Goal: Task Accomplishment & Management: Use online tool/utility

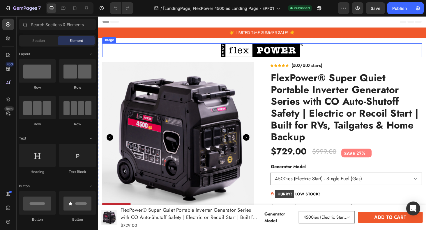
click at [254, 52] on img at bounding box center [272, 52] width 87 height 15
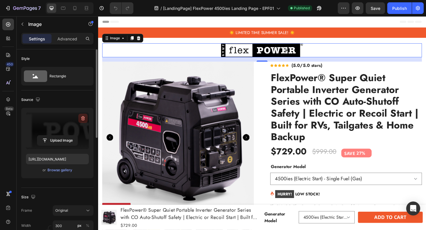
click at [81, 120] on icon "button" at bounding box center [83, 119] width 6 height 6
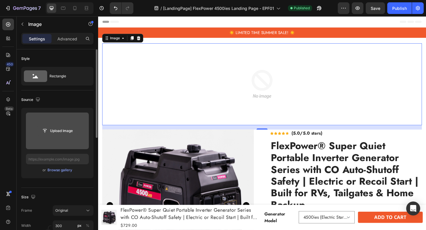
click at [54, 134] on input "file" at bounding box center [57, 131] width 40 height 10
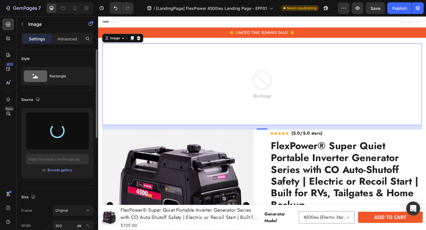
type input "[URL][DOMAIN_NAME]"
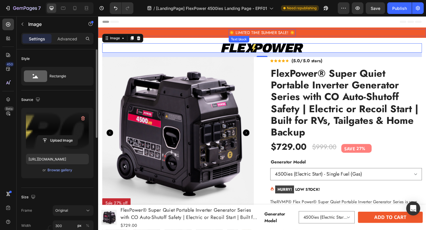
click at [298, 35] on span "☀️ LIMITED TIME SUMMER SALE! ☀️" at bounding box center [273, 34] width 70 height 6
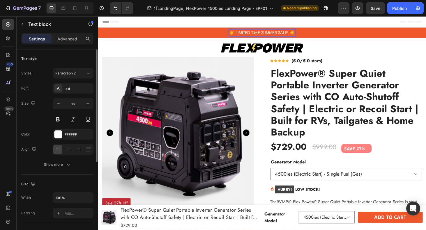
click at [244, 34] on span "☀️ LIMITED TIME SUMMER SALE! ☀️" at bounding box center [273, 34] width 70 height 6
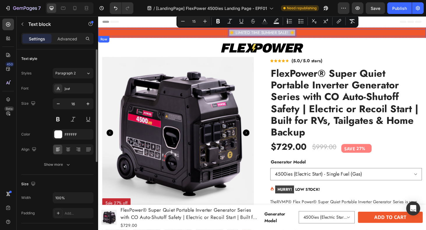
drag, startPoint x: 306, startPoint y: 35, endPoint x: 233, endPoint y: 31, distance: 72.9
click at [233, 31] on div "☀️ LIMITED TIME SUMMER SALE! ☀️ Text block 0 Row" at bounding box center [272, 34] width 349 height 8
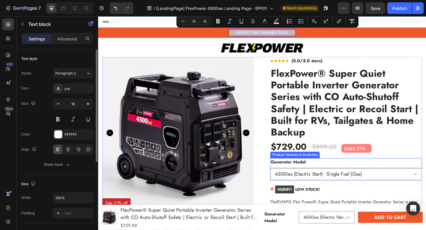
click at [380, 187] on select "4500ies (Electric Start) - Single Fuel (Gas) 4500ies (Electric Start) - Dual Fu…" at bounding box center [362, 184] width 162 height 13
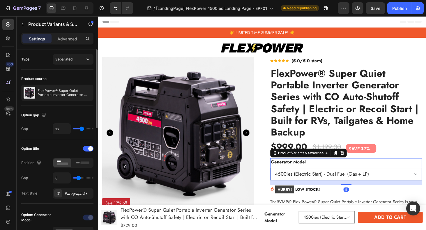
click at [380, 183] on select "4500ies (Electric Start) - Single Fuel (Gas) 4500ies (Electric Start) - Dual Fu…" at bounding box center [362, 184] width 162 height 13
click at [378, 182] on select "4500ies (Electric Start) - Single Fuel (Gas) 4500ies (Electric Start) - Dual Fu…" at bounding box center [362, 184] width 162 height 13
select select "4500ies (Electric Start) - Single Fuel (Gas)"
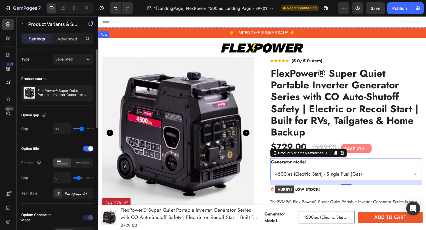
click at [262, 33] on span "☀️ LIMITED TIME SUMMER SALE! ☀️" at bounding box center [273, 34] width 70 height 6
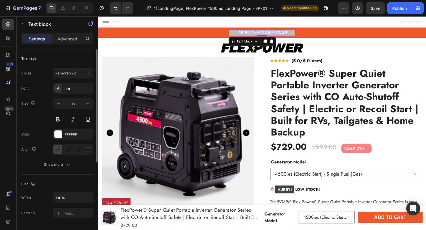
click at [262, 33] on span "☀️ LIMITED TIME SUMMER SALE! ☀️" at bounding box center [273, 34] width 70 height 6
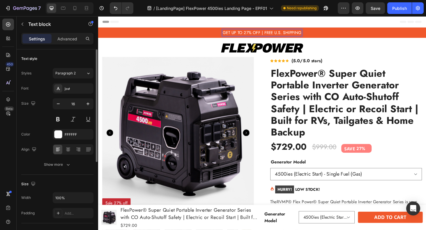
click at [253, 34] on span "GET UP TO 27% OFF | FREE U.S. SHIPPING" at bounding box center [273, 34] width 84 height 6
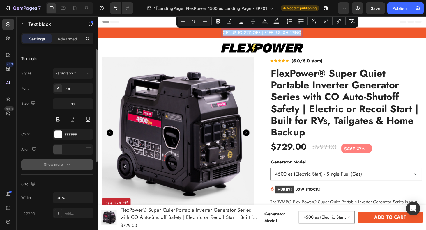
click at [69, 167] on icon "button" at bounding box center [68, 165] width 6 height 6
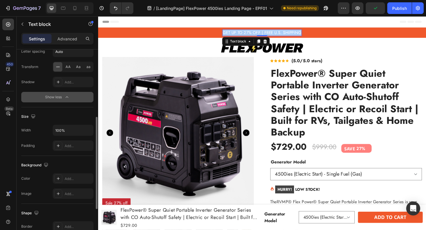
scroll to position [143, 0]
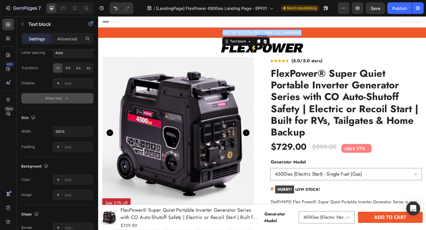
click at [54, 95] on div "Show less" at bounding box center [57, 98] width 25 height 6
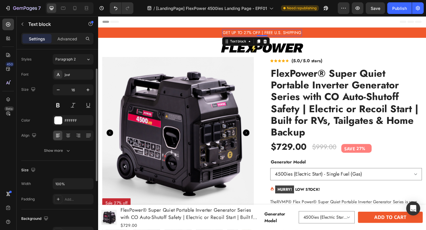
scroll to position [13, 0]
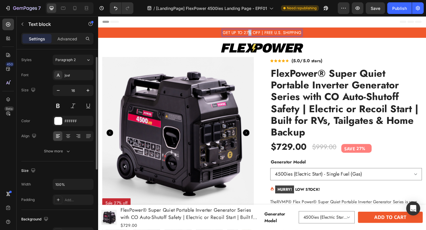
click at [258, 33] on span "GET UP TO 27% OFF | FREE U.S. SHIPPING" at bounding box center [273, 34] width 84 height 6
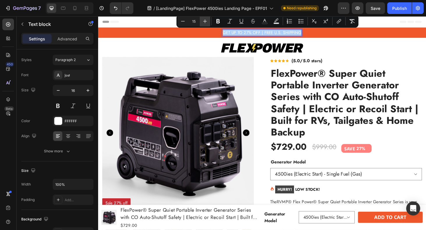
click at [201, 22] on button "Plus" at bounding box center [205, 21] width 10 height 10
type input "16"
click at [281, 36] on span "GET UP TO 27% OFF | FREE U.S. SHIPPING" at bounding box center [273, 33] width 88 height 7
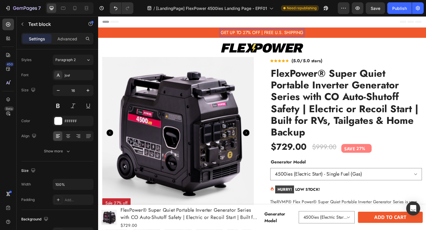
click at [315, 33] on span "GET UP TO 27% OFF | FREE U.S. SHIPPING" at bounding box center [273, 33] width 88 height 7
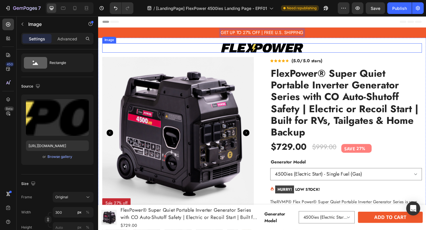
click at [336, 47] on div at bounding box center [272, 50] width 341 height 10
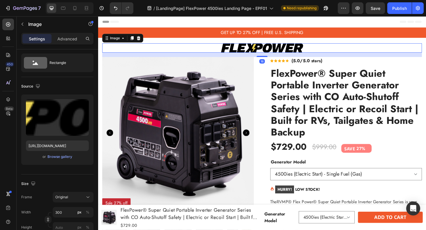
scroll to position [0, 0]
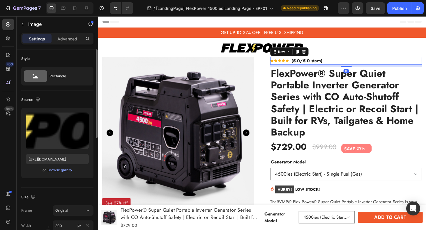
click at [344, 65] on div "Icon Icon Icon Icon Icon Icon List Hoz (5.0/5.0 stars) Text block Row 8" at bounding box center [362, 64] width 162 height 8
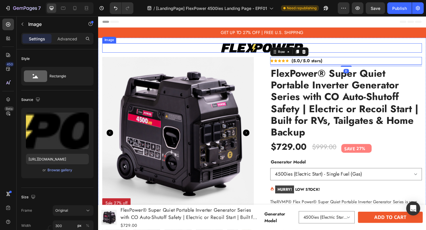
click at [355, 49] on div at bounding box center [272, 50] width 341 height 10
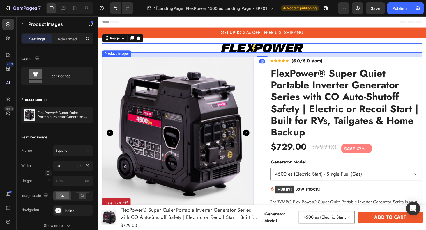
click at [259, 80] on img at bounding box center [183, 141] width 162 height 162
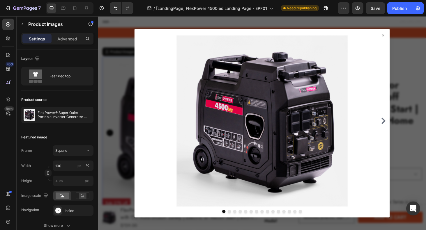
click at [403, 124] on div at bounding box center [272, 128] width 267 height 182
click at [403, 129] on icon "Carousel Next Arrow" at bounding box center [402, 127] width 4 height 7
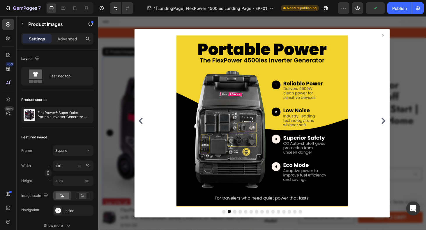
click at [403, 129] on icon "Carousel Next Arrow" at bounding box center [402, 127] width 4 height 7
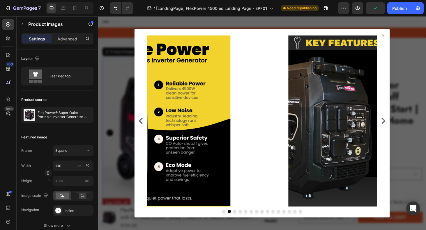
click at [403, 129] on icon "Carousel Next Arrow" at bounding box center [402, 127] width 4 height 7
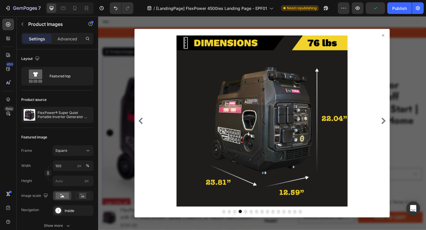
click at [402, 131] on icon "Carousel Next Arrow" at bounding box center [401, 127] width 7 height 7
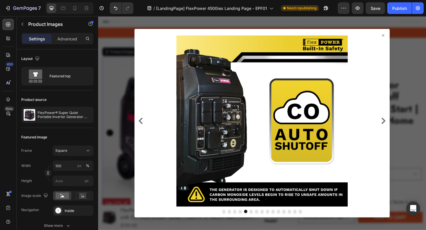
click at [401, 132] on div at bounding box center [272, 128] width 267 height 182
click at [401, 127] on icon "Carousel Next Arrow" at bounding box center [401, 127] width 7 height 7
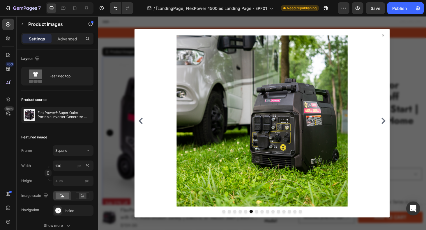
click at [401, 131] on icon "Carousel Next Arrow" at bounding box center [402, 127] width 4 height 7
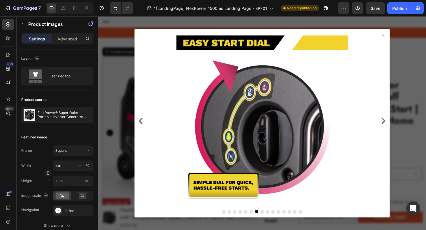
click at [401, 131] on icon "Carousel Next Arrow" at bounding box center [402, 127] width 4 height 7
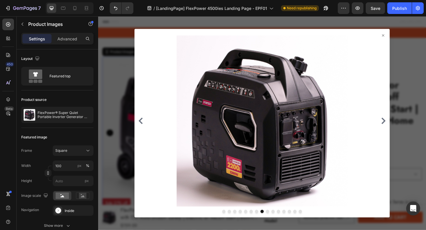
click at [401, 131] on icon "Carousel Next Arrow" at bounding box center [402, 127] width 4 height 7
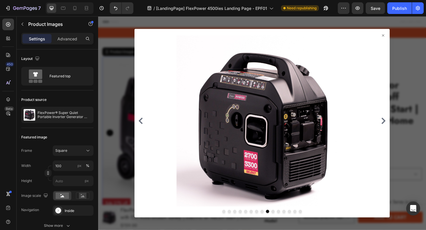
click at [401, 131] on icon "Carousel Next Arrow" at bounding box center [402, 127] width 4 height 7
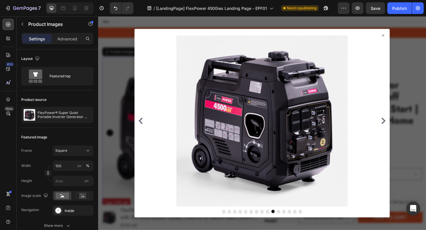
click at [400, 131] on icon "Carousel Next Arrow" at bounding box center [402, 127] width 4 height 7
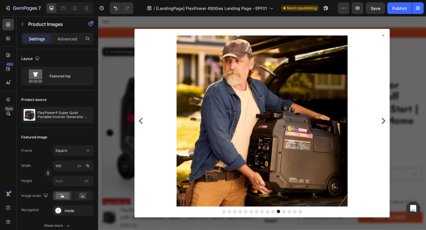
click at [400, 131] on icon "Carousel Next Arrow" at bounding box center [402, 127] width 4 height 7
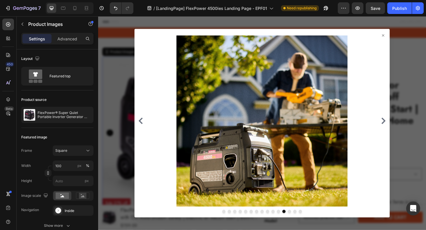
click at [400, 126] on icon "Carousel Next Arrow" at bounding box center [401, 127] width 7 height 7
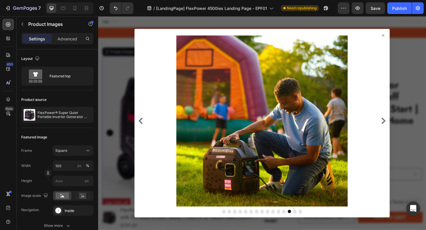
click at [400, 126] on icon "Carousel Next Arrow" at bounding box center [401, 127] width 7 height 7
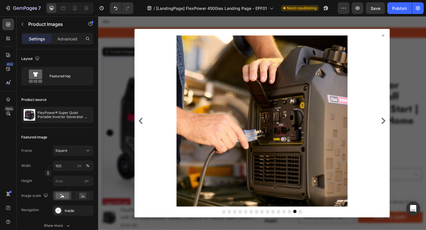
click at [400, 126] on icon "Carousel Next Arrow" at bounding box center [401, 127] width 7 height 7
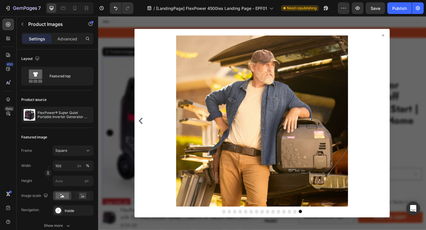
click at [402, 37] on icon at bounding box center [402, 37] width 2 height 2
click at [403, 34] on div at bounding box center [273, 130] width 272 height 201
click at [402, 36] on icon at bounding box center [401, 36] width 5 height 5
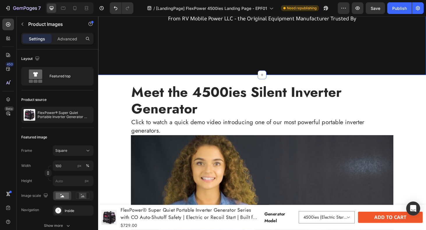
scroll to position [323, 0]
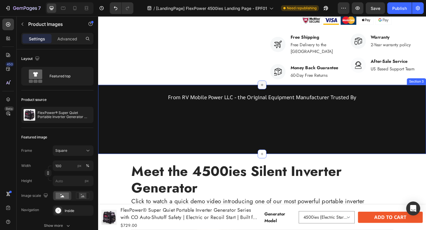
click at [273, 89] on icon at bounding box center [272, 89] width 5 height 5
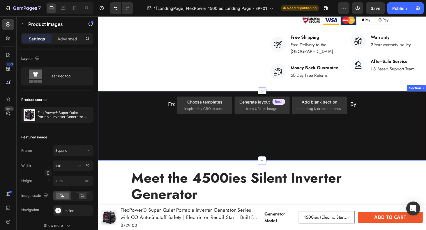
click at [273, 95] on icon at bounding box center [273, 97] width 4 height 4
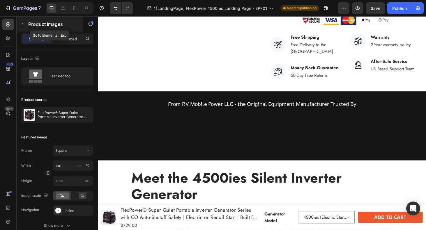
click at [21, 25] on icon "button" at bounding box center [22, 24] width 5 height 5
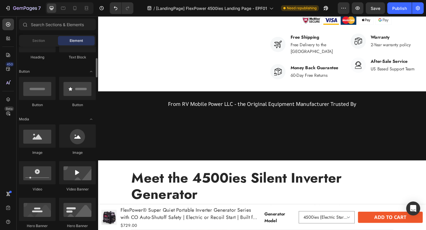
scroll to position [117, 0]
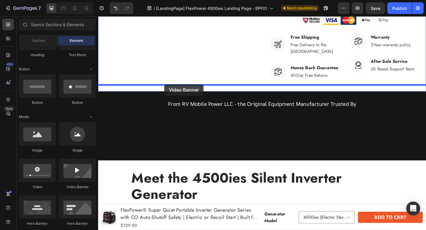
drag, startPoint x: 175, startPoint y: 188, endPoint x: 169, endPoint y: 89, distance: 99.7
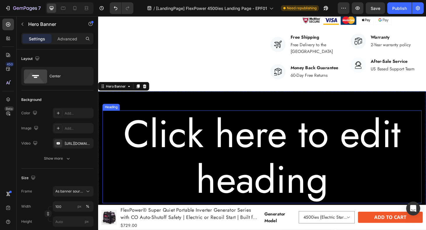
click at [241, 143] on h2 "Click here to edit heading" at bounding box center [273, 166] width 340 height 99
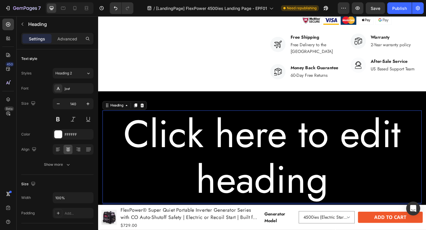
click at [244, 149] on h2 "Click here to edit heading" at bounding box center [273, 166] width 340 height 99
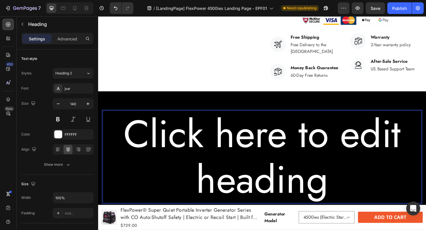
click at [244, 149] on p "Click here to edit heading" at bounding box center [272, 166] width 339 height 98
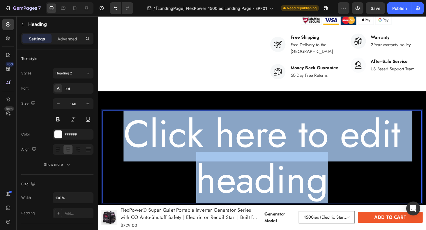
click at [244, 149] on p "Click here to edit heading" at bounding box center [272, 166] width 339 height 98
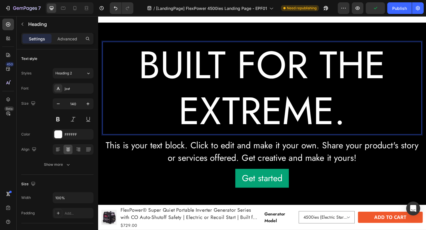
scroll to position [405, 0]
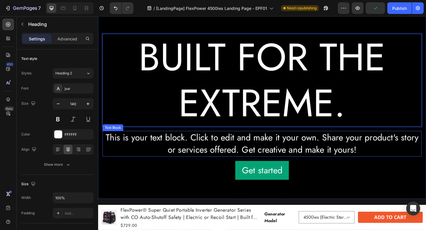
click at [258, 148] on div "This is your text block. Click to edit and make it your own. Share your product…" at bounding box center [273, 152] width 340 height 27
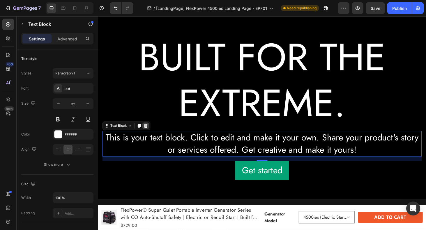
click at [149, 131] on icon at bounding box center [149, 133] width 4 height 4
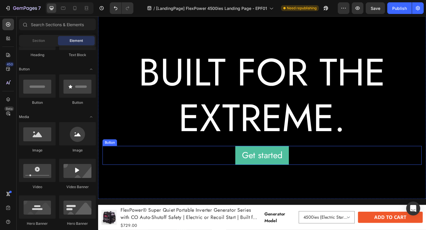
click at [248, 155] on button "Get started" at bounding box center [272, 165] width 57 height 20
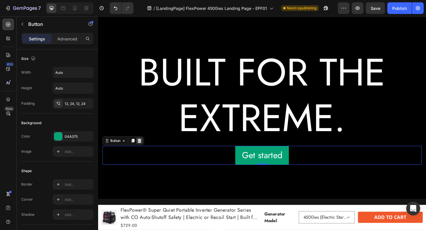
click at [142, 147] on icon at bounding box center [142, 149] width 4 height 4
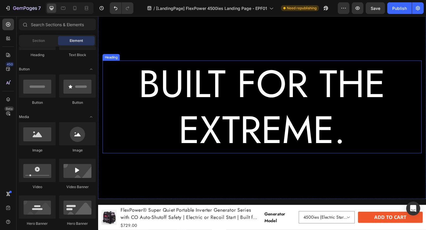
click at [194, 108] on p "BUILT FOR THE EXTREME." at bounding box center [272, 113] width 339 height 98
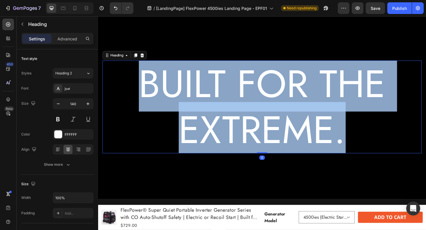
click at [194, 108] on p "BUILT FOR THE EXTREME." at bounding box center [272, 113] width 339 height 98
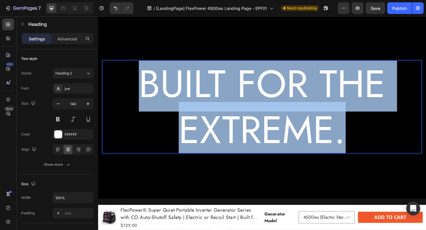
click at [194, 108] on p "BUILT FOR THE EXTREME." at bounding box center [272, 113] width 339 height 98
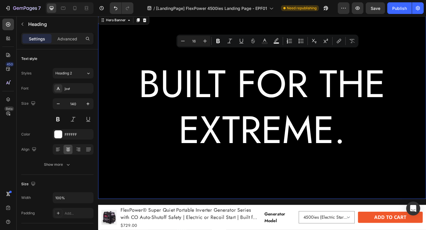
click at [165, 25] on div "Background Image" at bounding box center [272, 113] width 349 height 196
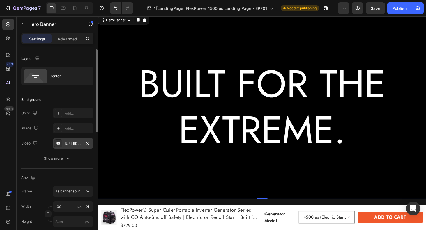
click at [70, 146] on div "[URL][DOMAIN_NAME]" at bounding box center [73, 143] width 41 height 10
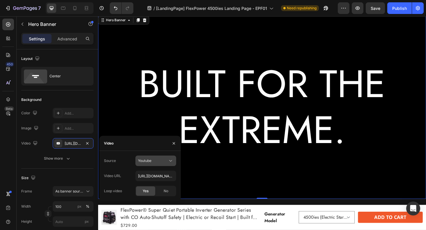
click at [152, 160] on div "Youtube" at bounding box center [153, 160] width 30 height 5
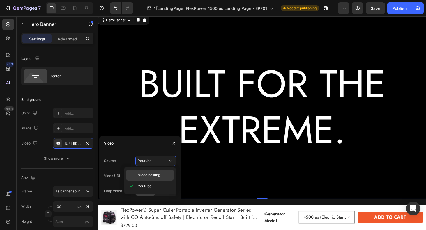
click at [149, 174] on span "Video hosting" at bounding box center [149, 175] width 22 height 5
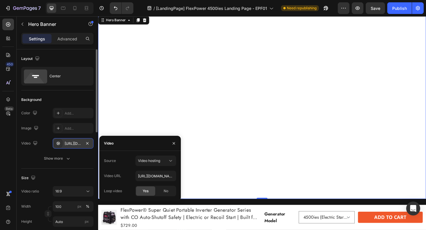
click at [73, 144] on div "[URL][DOMAIN_NAME]" at bounding box center [73, 143] width 17 height 5
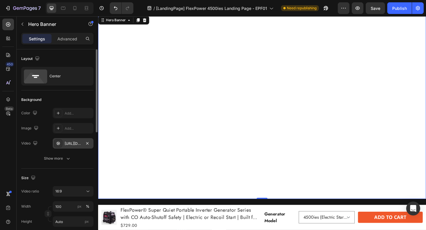
click at [73, 144] on div "[URL][DOMAIN_NAME]" at bounding box center [73, 143] width 17 height 5
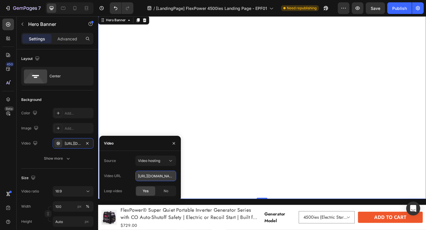
click at [150, 176] on input "[URL][DOMAIN_NAME]" at bounding box center [155, 176] width 41 height 10
paste input "69686440635a4b7c9169996085acd330"
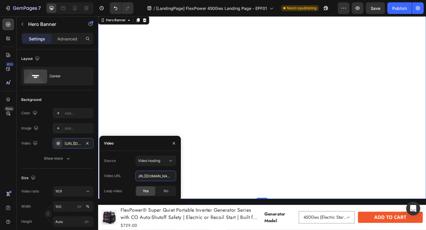
type input "[URL][DOMAIN_NAME]"
click at [156, 141] on div "Video" at bounding box center [140, 143] width 82 height 15
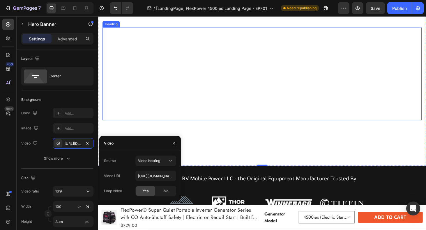
scroll to position [400, 0]
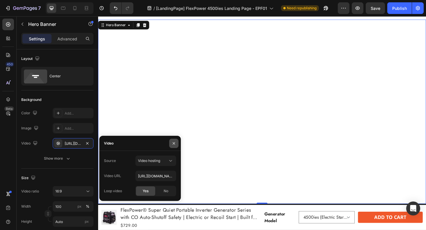
click at [174, 144] on icon "button" at bounding box center [173, 143] width 5 height 5
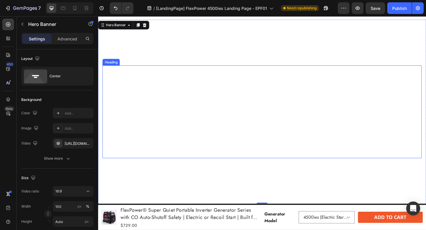
click at [209, 99] on p "BUILT FOR THE EXTREME." at bounding box center [272, 118] width 339 height 98
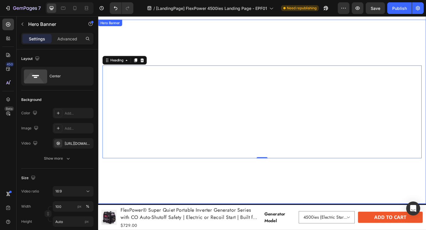
click at [135, 47] on video "Background Image" at bounding box center [272, 118] width 349 height 196
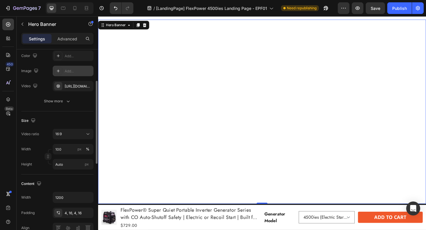
scroll to position [63, 0]
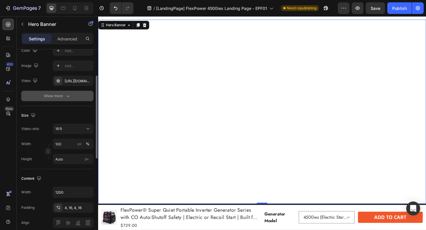
click at [71, 99] on button "Show more" at bounding box center [57, 96] width 72 height 10
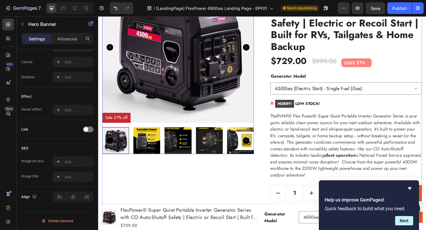
scroll to position [0, 0]
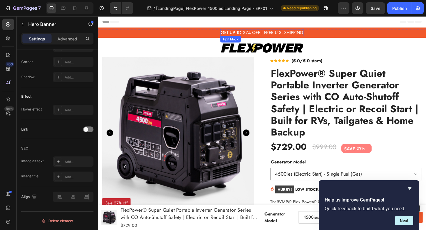
click at [251, 33] on span "GET UP TO 27% OFF | FREE U.S. SHIPPING" at bounding box center [273, 33] width 88 height 7
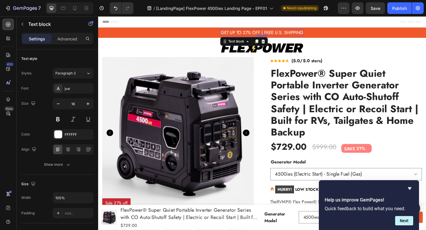
click at [251, 33] on span "GET UP TO 27% OFF | FREE U.S. SHIPPING" at bounding box center [273, 33] width 88 height 7
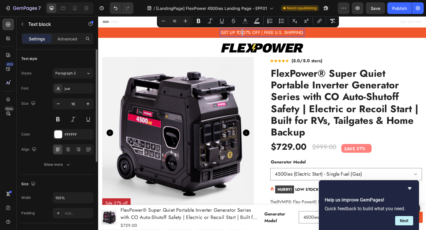
click at [250, 34] on span "GET UP TO 27% OFF | FREE U.S. SHIPPING" at bounding box center [273, 33] width 88 height 7
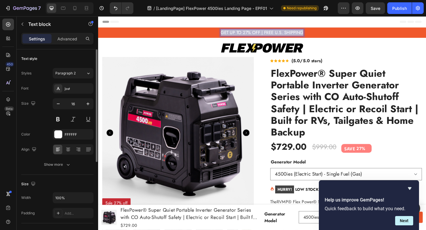
click at [250, 34] on span "GET UP TO 27% OFF | FREE U.S. SHIPPING" at bounding box center [273, 33] width 88 height 7
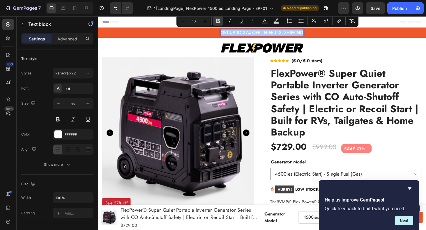
click at [221, 19] on button "Bold" at bounding box center [218, 21] width 10 height 10
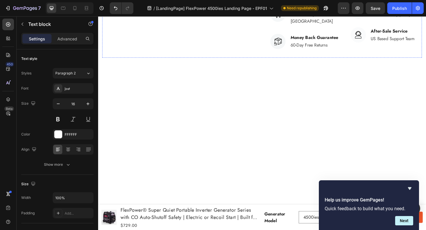
scroll to position [356, 0]
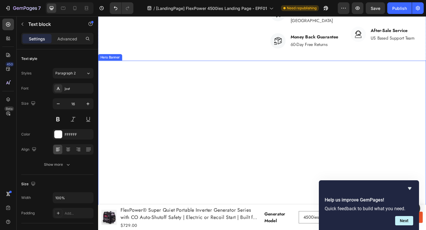
click at [303, 67] on video "Background Image" at bounding box center [272, 161] width 349 height 196
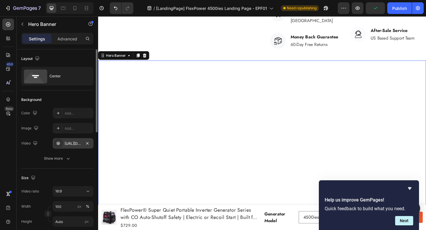
click at [81, 143] on div "[URL][DOMAIN_NAME]" at bounding box center [73, 143] width 17 height 5
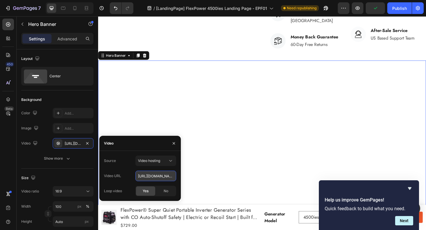
click at [158, 179] on input "[URL][DOMAIN_NAME]" at bounding box center [155, 176] width 41 height 10
paste input "c70658a64635408d9c85c7a5288b7f4"
type input "[URL][DOMAIN_NAME]"
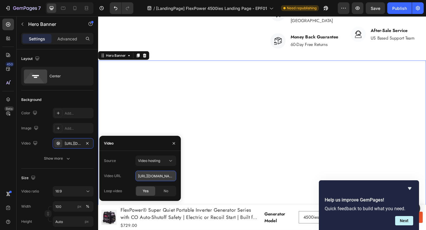
scroll to position [0, 102]
click at [52, 94] on div "Background The changes might be hidden by the video. Color Add... Image Add... …" at bounding box center [57, 130] width 72 height 78
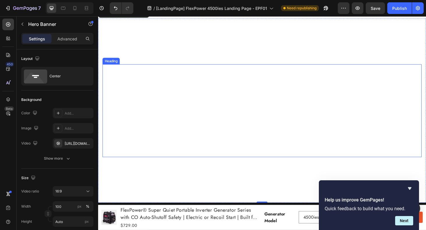
scroll to position [404, 0]
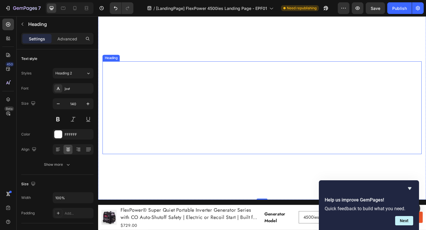
click at [274, 117] on p "BUILT FOR THE EXTREME." at bounding box center [272, 114] width 339 height 98
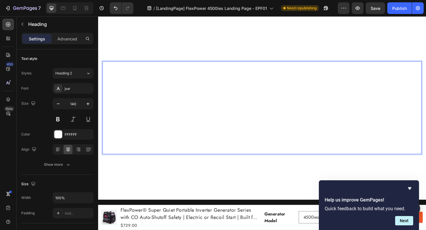
click at [274, 117] on p "BUILT FOR THE EXTREME." at bounding box center [272, 114] width 339 height 98
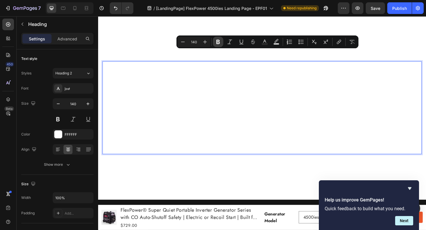
click at [216, 40] on icon "Editor contextual toolbar" at bounding box center [218, 42] width 6 height 6
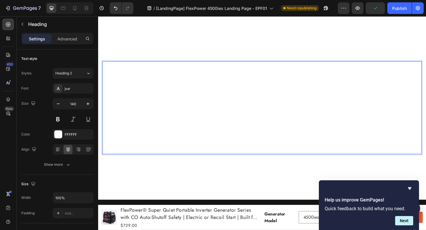
scroll to position [400, 0]
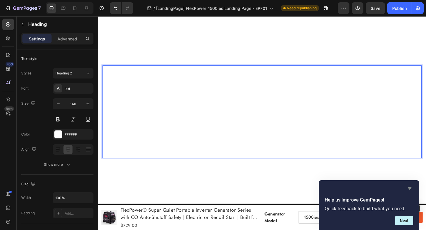
click at [412, 189] on icon "Hide survey" at bounding box center [409, 188] width 7 height 7
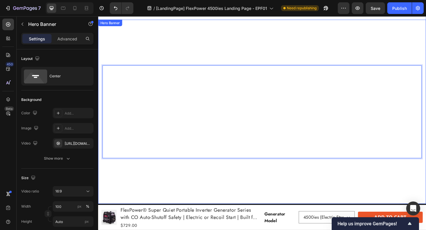
click at [160, 37] on video "Background Image" at bounding box center [272, 118] width 349 height 196
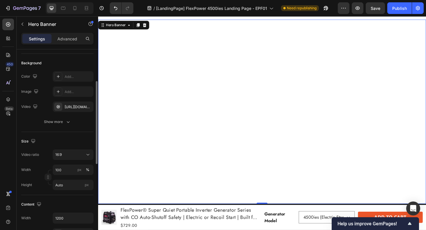
scroll to position [48, 0]
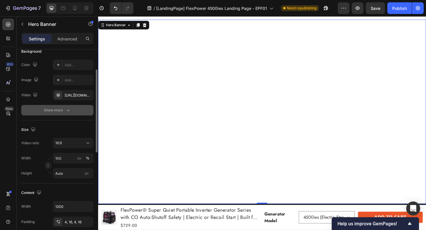
click at [60, 108] on div "Show more" at bounding box center [57, 110] width 27 height 6
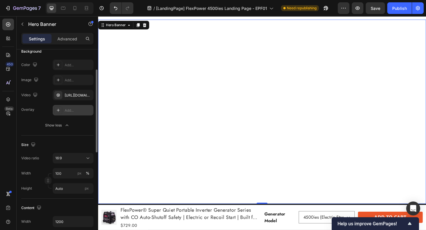
click at [70, 110] on div "Add..." at bounding box center [78, 110] width 27 height 5
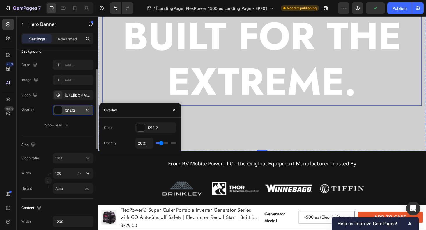
scroll to position [467, 0]
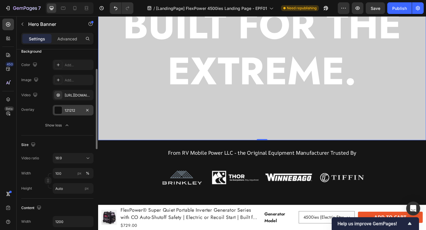
click at [214, 110] on div "Overlay" at bounding box center [272, 50] width 349 height 196
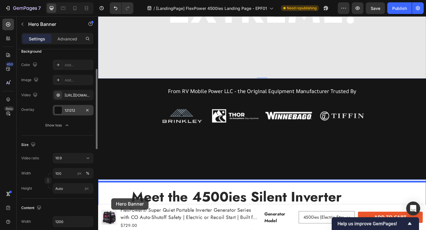
scroll to position [560, 0]
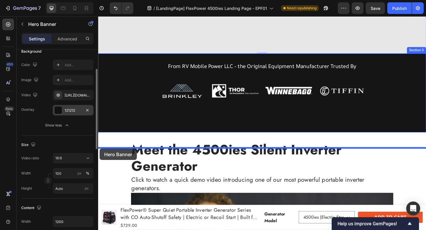
drag, startPoint x: 102, startPoint y: 62, endPoint x: 100, endPoint y: 157, distance: 95.5
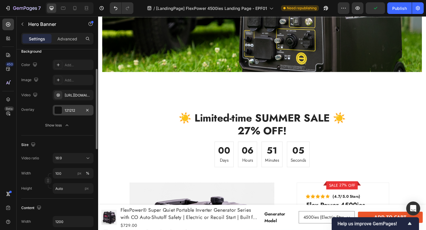
scroll to position [1747, 0]
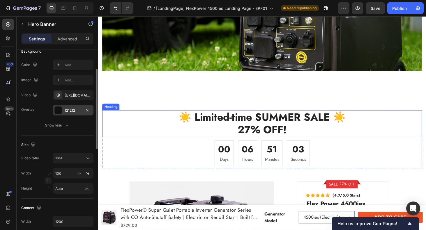
click at [222, 119] on h2 "☀️ Limited-time SUMMER SALE ☀️ 27% OFF!" at bounding box center [272, 130] width 341 height 28
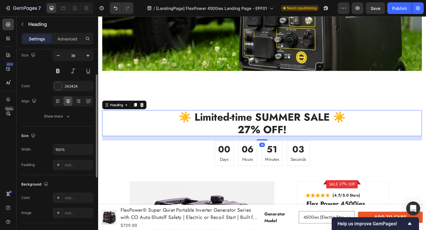
scroll to position [0, 0]
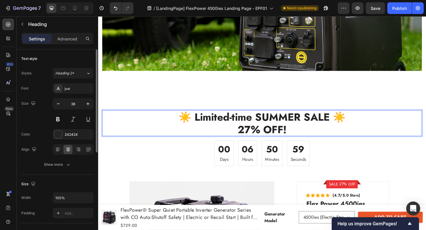
click at [226, 123] on h2 "☀️ Limited-time SUMMER SALE ☀️ 27% OFF!" at bounding box center [272, 130] width 341 height 28
click at [226, 123] on p "☀️ Limited-time SUMMER SALE ☀️ 27% OFF!" at bounding box center [272, 130] width 339 height 26
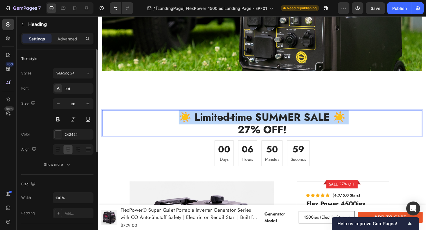
click at [226, 123] on p "☀️ Limited-time SUMMER SALE ☀️ 27% OFF!" at bounding box center [272, 130] width 339 height 26
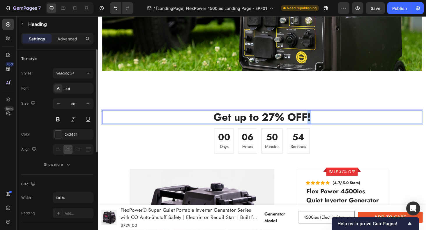
drag, startPoint x: 321, startPoint y: 124, endPoint x: 325, endPoint y: 124, distance: 4.1
click at [325, 124] on p "Get up to 27% OFF!" at bounding box center [272, 123] width 339 height 13
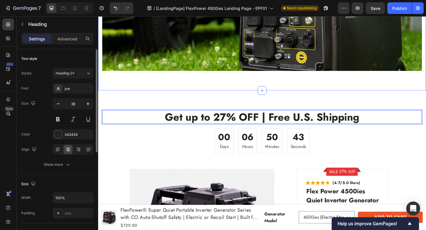
click at [336, 83] on div "Drop element here Row Section 10" at bounding box center [272, 18] width 349 height 155
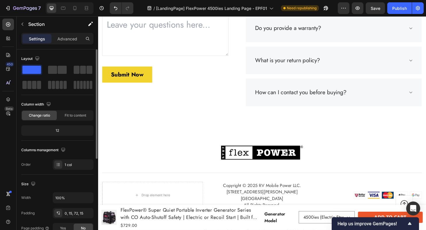
scroll to position [2264, 0]
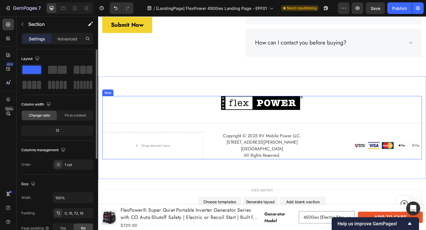
click at [283, 109] on img at bounding box center [272, 108] width 87 height 15
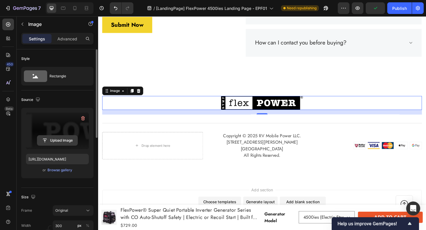
click at [64, 141] on input "file" at bounding box center [57, 141] width 40 height 10
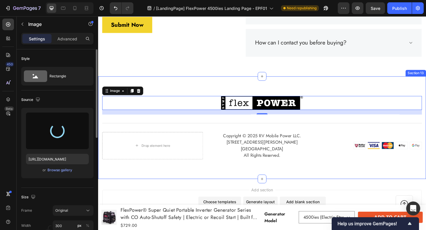
type input "[URL][DOMAIN_NAME]"
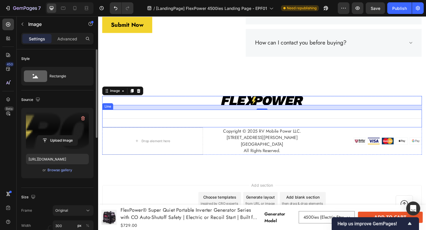
click at [252, 125] on div at bounding box center [272, 125] width 341 height 0
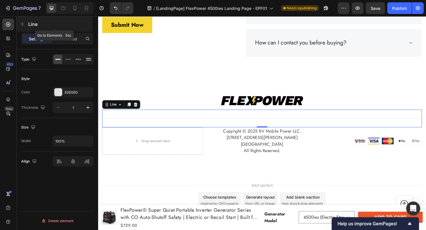
click at [19, 22] on button "button" at bounding box center [22, 24] width 9 height 9
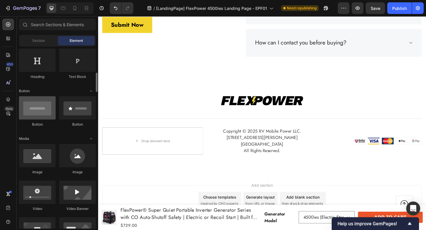
scroll to position [92, 0]
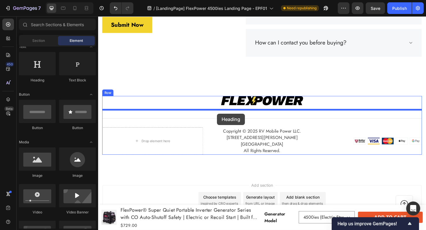
drag, startPoint x: 136, startPoint y: 82, endPoint x: 225, endPoint y: 120, distance: 96.5
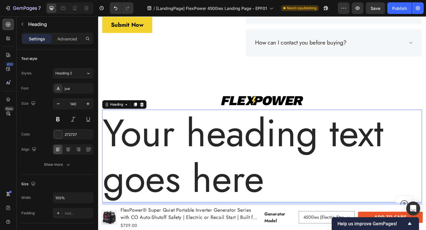
click at [240, 156] on h2 "Your heading text goes here" at bounding box center [272, 165] width 341 height 99
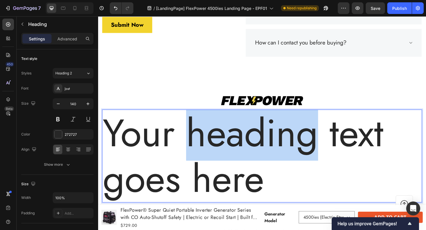
click at [240, 156] on p "Your heading text goes here" at bounding box center [272, 165] width 339 height 98
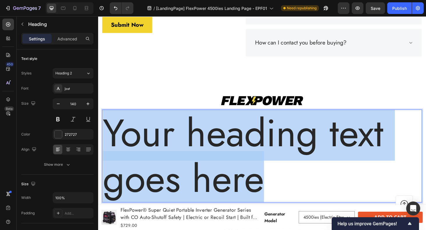
click at [240, 156] on p "Your heading text goes here" at bounding box center [272, 165] width 339 height 98
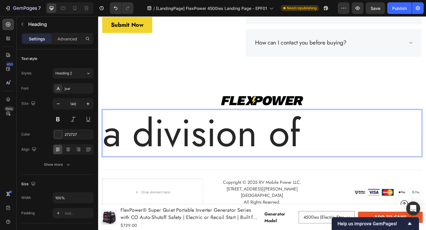
click at [140, 141] on p "a division of" at bounding box center [272, 140] width 339 height 49
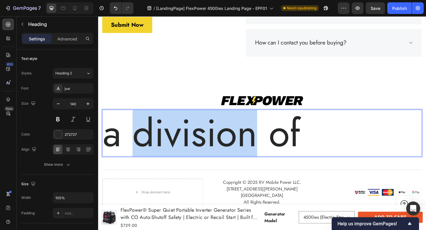
click at [140, 141] on p "a division of" at bounding box center [272, 140] width 339 height 49
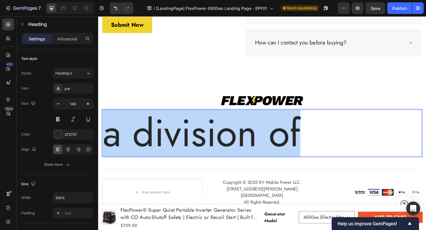
click at [140, 141] on p "a division of" at bounding box center [272, 140] width 339 height 49
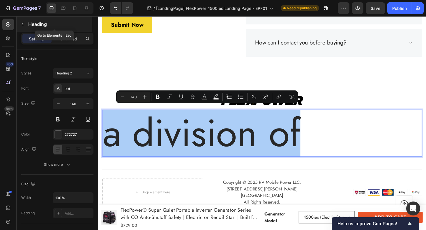
click at [21, 24] on icon "button" at bounding box center [22, 24] width 5 height 5
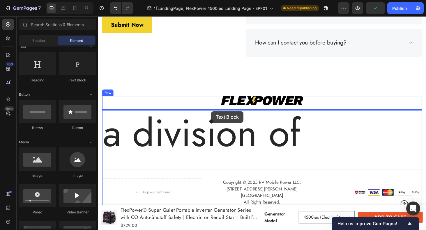
drag, startPoint x: 167, startPoint y: 77, endPoint x: 219, endPoint y: 118, distance: 65.3
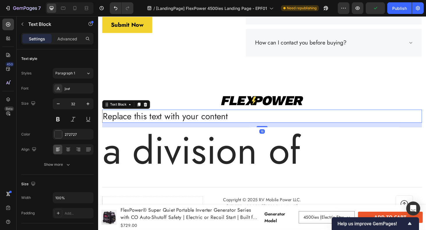
click at [212, 123] on div "Replace this text with your content" at bounding box center [272, 123] width 341 height 14
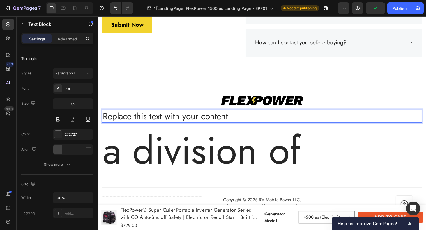
click at [212, 123] on p "Replace this text with your content" at bounding box center [272, 122] width 339 height 13
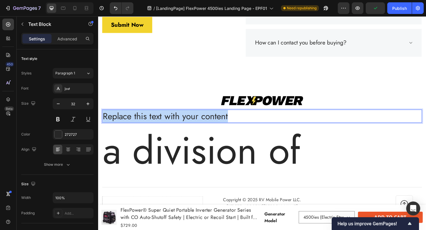
click at [212, 123] on p "Replace this text with your content" at bounding box center [272, 122] width 339 height 13
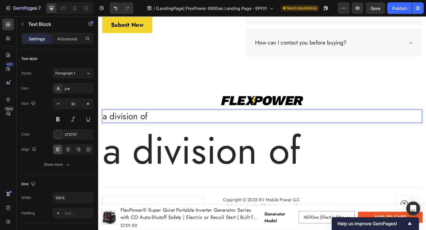
click at [138, 117] on p "a division of" at bounding box center [272, 122] width 339 height 13
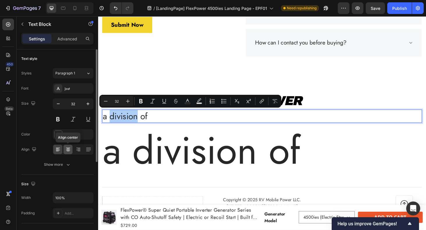
click at [67, 148] on icon at bounding box center [68, 150] width 6 height 6
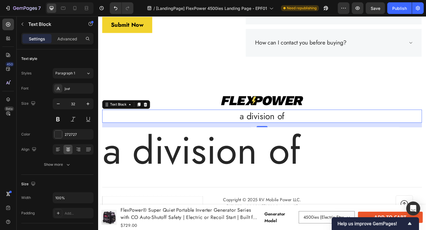
click at [266, 121] on p "a division of" at bounding box center [272, 122] width 339 height 13
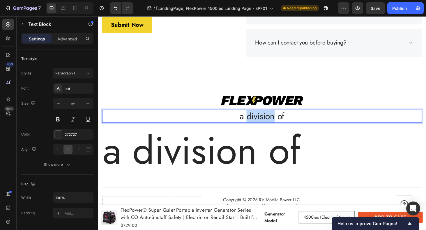
click at [266, 121] on p "a division of" at bounding box center [272, 122] width 339 height 13
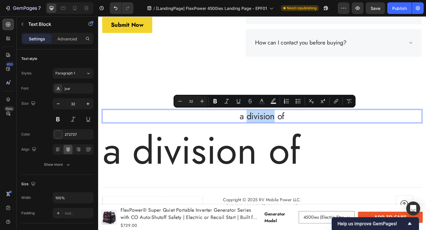
click at [266, 121] on p "a division of" at bounding box center [272, 122] width 339 height 13
click at [194, 102] on input "32" at bounding box center [194, 101] width 12 height 7
click at [183, 101] on icon "Editor contextual toolbar" at bounding box center [183, 101] width 6 height 6
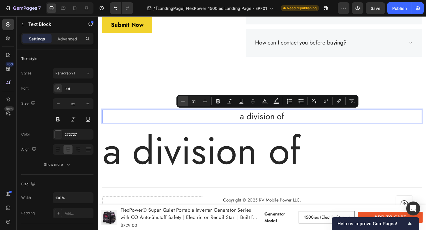
click at [183, 101] on icon "Editor contextual toolbar" at bounding box center [183, 101] width 6 height 6
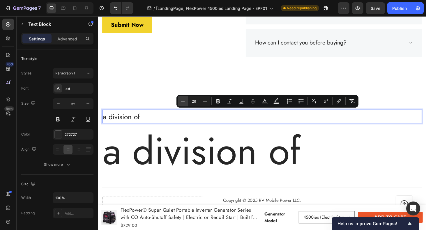
click at [183, 101] on icon "Editor contextual toolbar" at bounding box center [183, 101] width 6 height 6
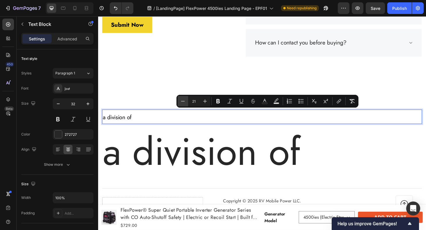
click at [183, 101] on icon "Editor contextual toolbar" at bounding box center [183, 101] width 6 height 6
type input "18"
click at [172, 157] on p "a division of" at bounding box center [272, 161] width 339 height 49
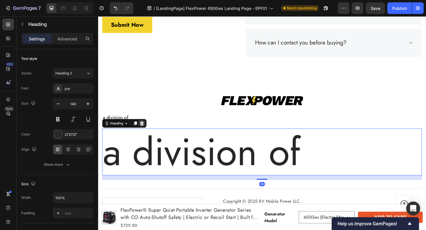
click at [146, 131] on icon at bounding box center [145, 130] width 4 height 4
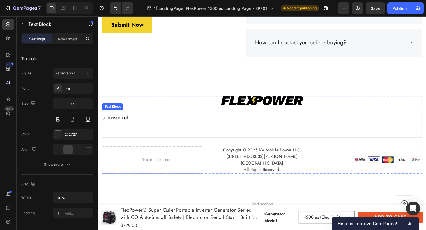
click at [123, 123] on span "a division of" at bounding box center [116, 125] width 27 height 8
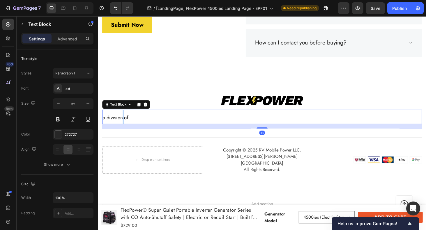
click at [123, 123] on span "a division of" at bounding box center [116, 125] width 27 height 8
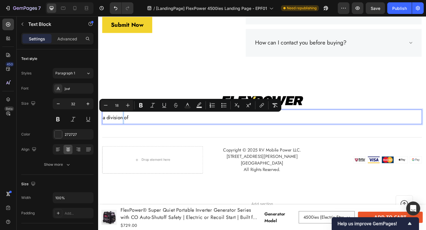
click at [123, 123] on span "a division of" at bounding box center [116, 125] width 27 height 8
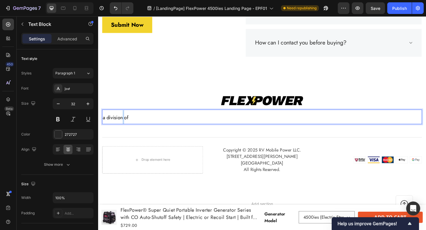
click at [123, 123] on span "a division of" at bounding box center [116, 125] width 27 height 8
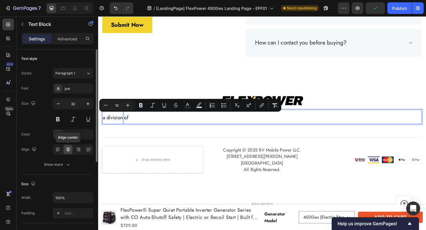
click at [68, 152] on icon at bounding box center [68, 150] width 6 height 6
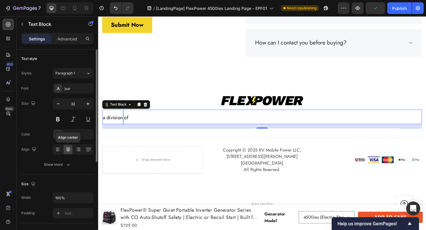
click at [68, 152] on icon at bounding box center [68, 150] width 6 height 6
click at [59, 151] on icon at bounding box center [58, 150] width 6 height 6
click at [69, 149] on icon at bounding box center [68, 150] width 6 height 6
click at [118, 127] on span "a division of" at bounding box center [116, 125] width 27 height 8
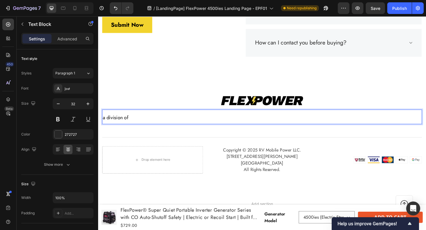
click at [118, 127] on span "a division of" at bounding box center [116, 125] width 27 height 8
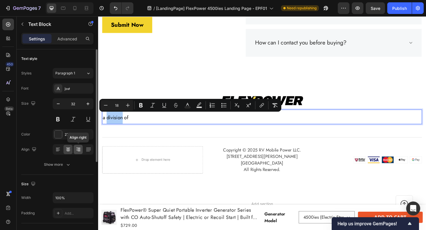
click at [77, 149] on icon at bounding box center [78, 150] width 6 height 6
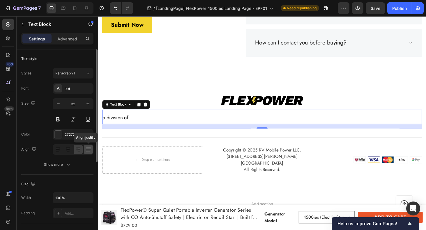
click at [89, 146] on div at bounding box center [88, 149] width 9 height 9
drag, startPoint x: 136, startPoint y: 123, endPoint x: 111, endPoint y: 125, distance: 25.1
click at [111, 125] on div "a division of" at bounding box center [272, 124] width 341 height 16
click at [118, 124] on span "a division of" at bounding box center [116, 125] width 27 height 8
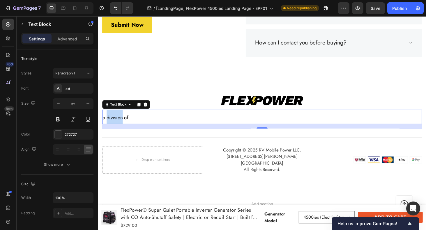
click at [118, 124] on span "a division of" at bounding box center [116, 125] width 27 height 8
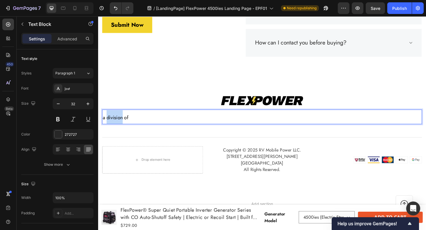
click at [118, 124] on span "a division of" at bounding box center [116, 125] width 27 height 8
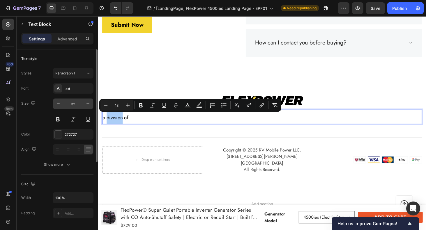
click at [77, 107] on input "32" at bounding box center [72, 104] width 19 height 10
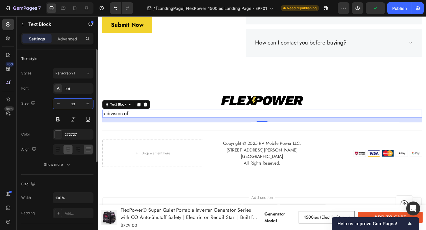
type input "18"
click at [70, 152] on icon at bounding box center [68, 150] width 6 height 6
click at [44, 128] on div "Font [PERSON_NAME] Size 18 Color 272727 Align Show more" at bounding box center [57, 126] width 72 height 87
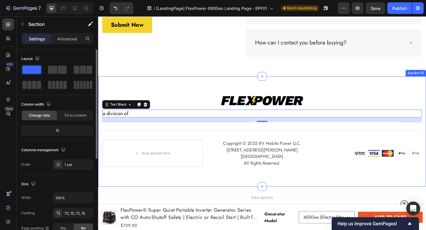
click at [130, 85] on div "Image a division of Text Block 16 Title Line Drop element here Copyright © 2025…" at bounding box center [272, 139] width 349 height 118
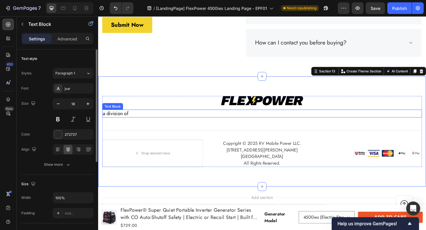
click at [121, 119] on span "a division of" at bounding box center [116, 120] width 27 height 8
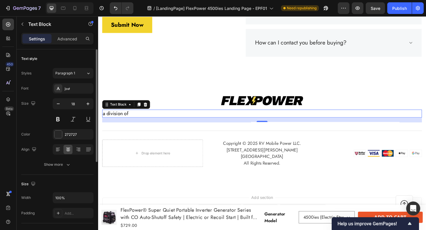
click at [154, 119] on div "a division of" at bounding box center [272, 120] width 341 height 8
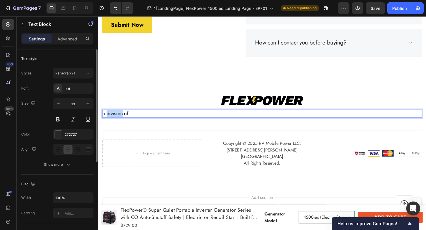
click at [114, 121] on span "a division of" at bounding box center [116, 120] width 27 height 8
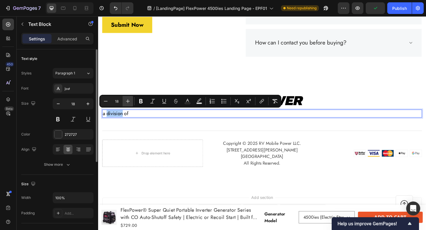
click at [131, 100] on button "Plus" at bounding box center [128, 101] width 10 height 10
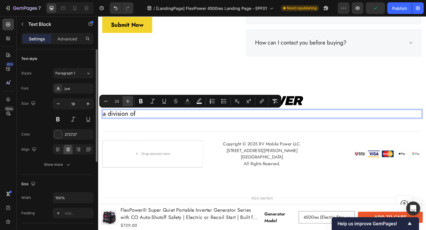
click at [131, 100] on button "Plus" at bounding box center [128, 101] width 10 height 10
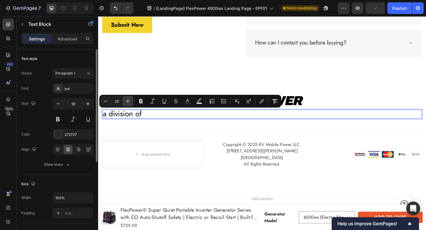
click at [131, 100] on button "Plus" at bounding box center [128, 101] width 10 height 10
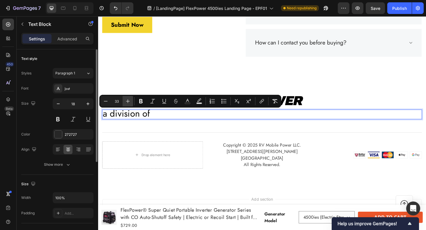
click at [131, 100] on button "Plus" at bounding box center [128, 101] width 10 height 10
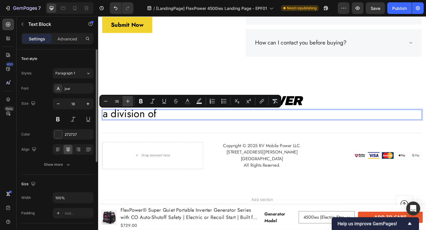
click at [131, 100] on button "Plus" at bounding box center [128, 101] width 10 height 10
type input "41"
click at [57, 153] on div at bounding box center [57, 149] width 9 height 9
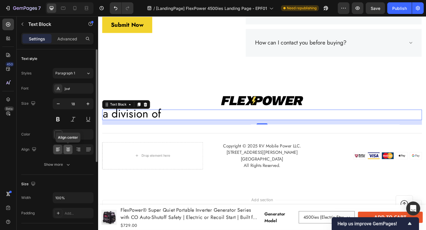
click at [67, 152] on icon at bounding box center [68, 150] width 6 height 6
click at [56, 151] on icon at bounding box center [58, 150] width 6 height 6
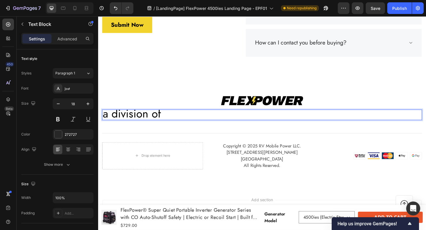
click at [138, 120] on span "a division of" at bounding box center [134, 119] width 62 height 17
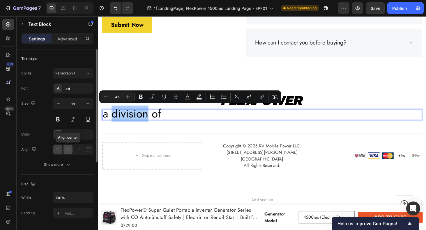
click at [64, 149] on div at bounding box center [67, 149] width 9 height 9
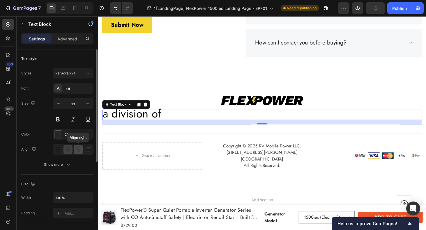
click at [80, 149] on icon at bounding box center [78, 150] width 6 height 6
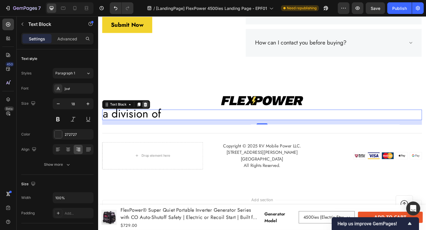
click at [149, 109] on icon at bounding box center [148, 110] width 5 height 5
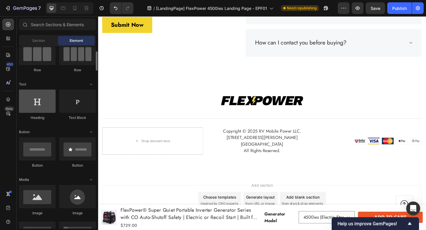
scroll to position [50, 0]
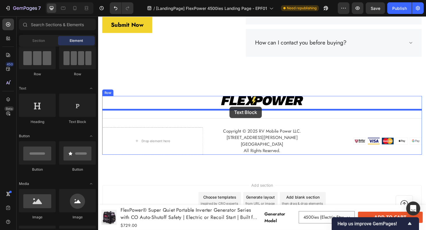
drag, startPoint x: 182, startPoint y: 118, endPoint x: 238, endPoint y: 113, distance: 56.7
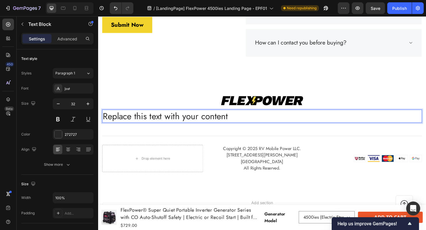
click at [173, 122] on div "Replace this text with your content" at bounding box center [272, 123] width 341 height 14
click at [173, 122] on p "Replace this text with your content" at bounding box center [272, 122] width 339 height 13
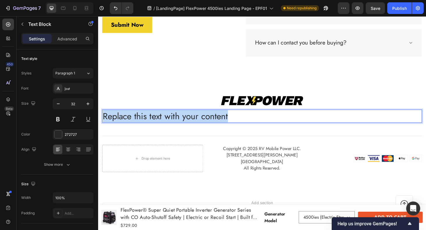
click at [173, 122] on p "Replace this text with your content" at bounding box center [272, 122] width 339 height 13
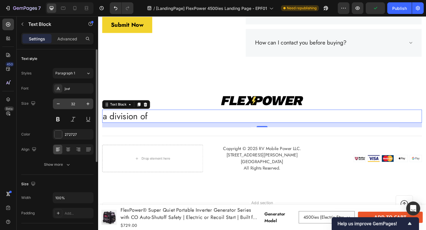
click at [72, 103] on input "32" at bounding box center [72, 104] width 19 height 10
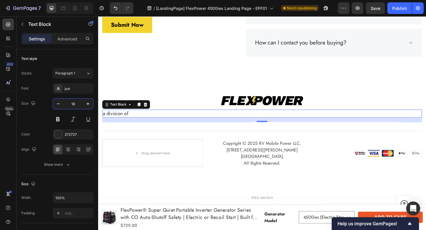
type input "18"
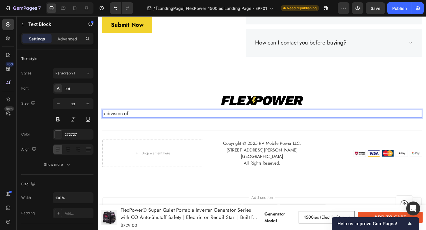
click at [134, 119] on p "a division of" at bounding box center [272, 119] width 339 height 7
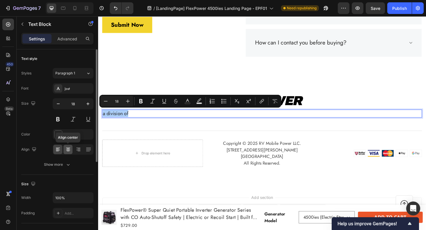
click at [70, 150] on icon at bounding box center [68, 150] width 6 height 6
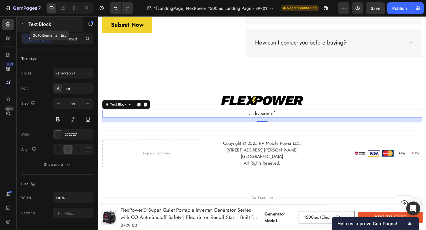
click at [23, 22] on icon "button" at bounding box center [22, 24] width 5 height 5
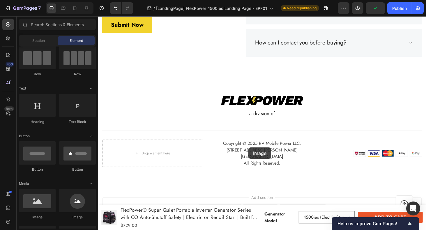
scroll to position [2294, 0]
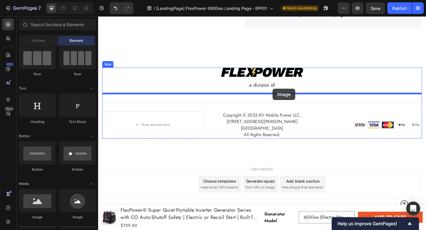
drag, startPoint x: 142, startPoint y: 220, endPoint x: 284, endPoint y: 93, distance: 189.7
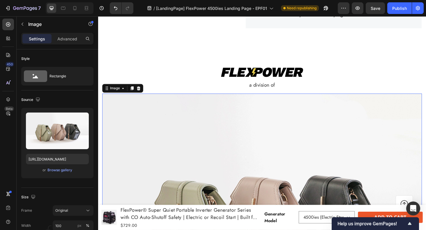
click at [152, 138] on img at bounding box center [272, 227] width 341 height 256
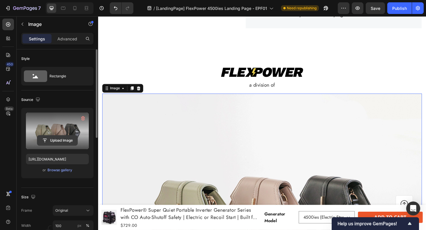
click at [63, 136] on input "file" at bounding box center [57, 141] width 40 height 10
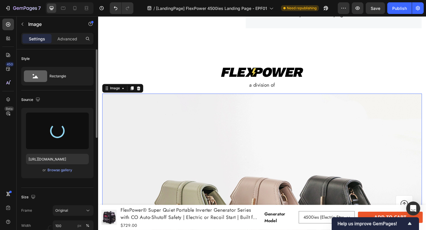
type input "[URL][DOMAIN_NAME]"
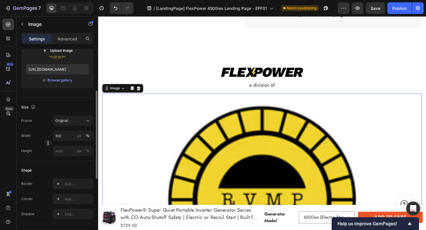
scroll to position [91, 0]
click at [64, 138] on input "100" at bounding box center [73, 135] width 41 height 10
click at [49, 128] on div "Frame Original Width px % Height px %" at bounding box center [57, 135] width 72 height 41
click at [66, 152] on input "px %" at bounding box center [73, 150] width 41 height 10
click at [74, 120] on div "Original" at bounding box center [69, 120] width 29 height 5
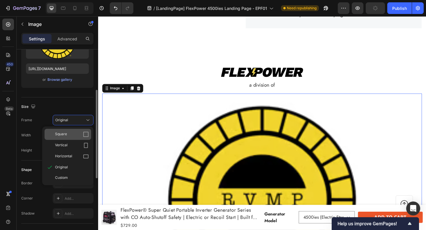
click at [81, 131] on div "Square" at bounding box center [68, 134] width 47 height 11
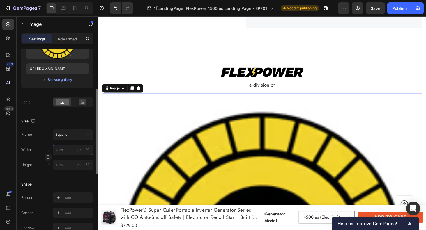
click at [67, 150] on input "px %" at bounding box center [73, 150] width 41 height 10
click at [43, 145] on div "Width px %" at bounding box center [57, 150] width 72 height 10
click at [79, 151] on div "px" at bounding box center [79, 149] width 4 height 5
click at [62, 151] on input "px %" at bounding box center [73, 150] width 41 height 10
type input "1"
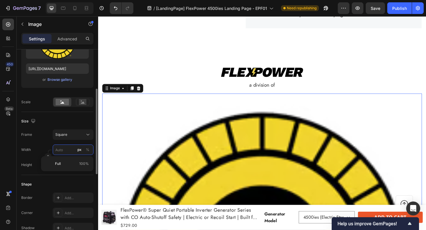
type input "1"
type input "10"
type input "100"
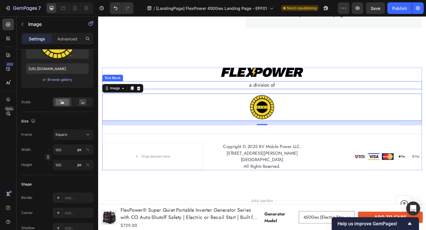
click at [294, 91] on p "a division of" at bounding box center [272, 89] width 339 height 7
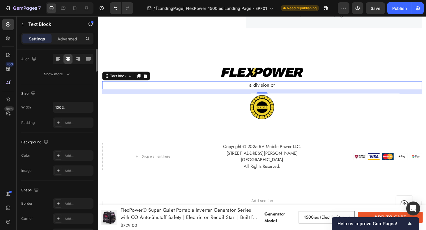
scroll to position [0, 0]
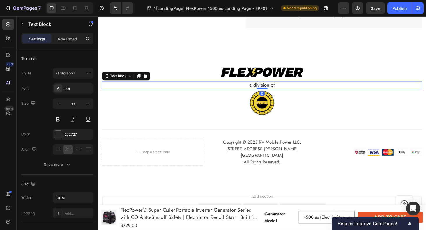
drag, startPoint x: 274, startPoint y: 98, endPoint x: 274, endPoint y: 92, distance: 5.8
click at [274, 92] on div at bounding box center [273, 93] width 12 height 2
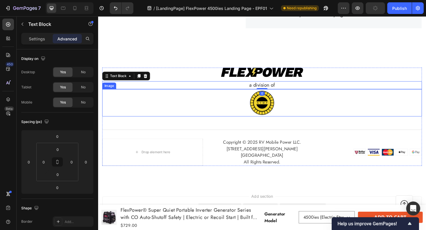
click at [230, 115] on div at bounding box center [272, 108] width 341 height 29
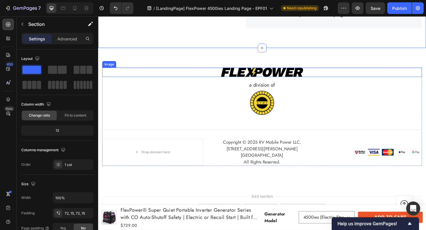
click at [280, 79] on img at bounding box center [272, 76] width 87 height 10
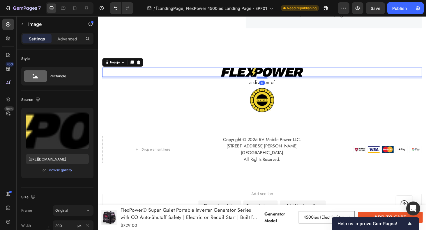
drag, startPoint x: 275, startPoint y: 84, endPoint x: 275, endPoint y: 77, distance: 7.9
click at [275, 77] on div "Image 6" at bounding box center [272, 76] width 341 height 10
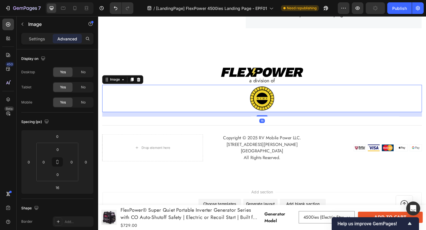
click at [231, 110] on div at bounding box center [272, 103] width 341 height 29
click at [274, 105] on img at bounding box center [272, 103] width 29 height 29
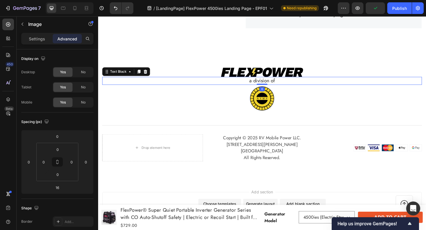
click at [274, 86] on p "a division of" at bounding box center [272, 85] width 339 height 7
click at [38, 38] on p "Settings" at bounding box center [37, 39] width 16 height 6
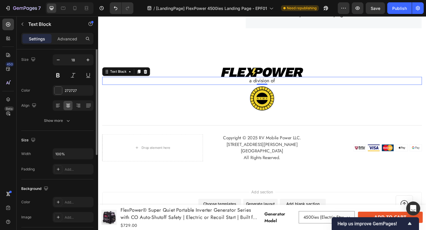
scroll to position [47, 0]
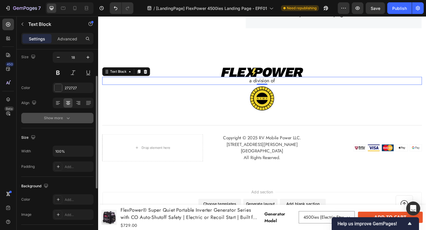
click at [62, 119] on div "Show more" at bounding box center [57, 118] width 27 height 6
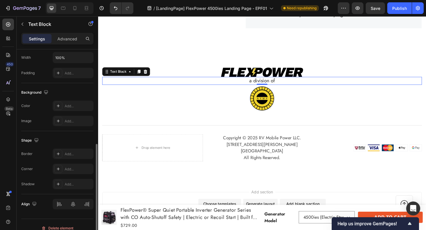
scroll to position [224, 0]
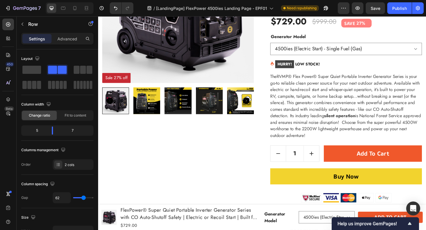
scroll to position [136, 0]
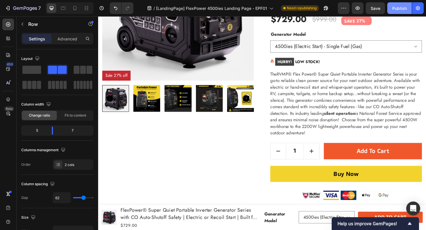
click at [398, 6] on div "Publish" at bounding box center [399, 8] width 15 height 6
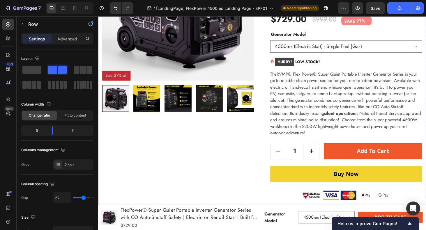
scroll to position [0, 0]
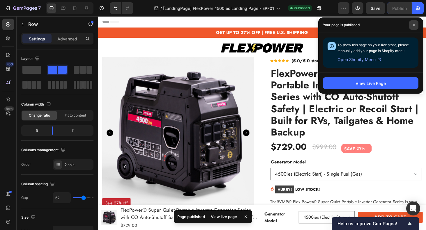
click at [414, 24] on icon at bounding box center [413, 25] width 2 height 2
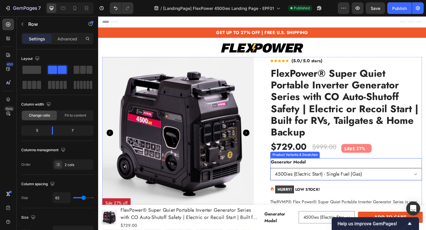
click at [328, 183] on select "4500ies (Electric Start) - Single Fuel (Gas) 4500ies (Electric Start) - Dual Fu…" at bounding box center [362, 184] width 162 height 13
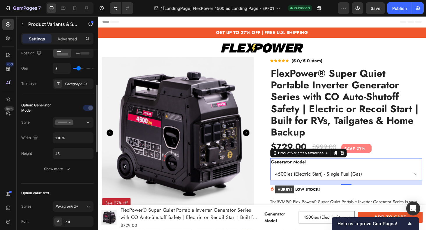
scroll to position [112, 0]
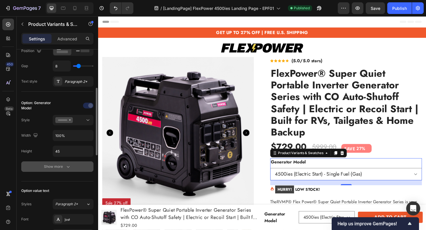
click at [48, 169] on div "Show more" at bounding box center [57, 167] width 27 height 6
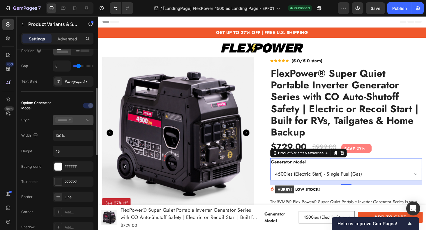
click at [87, 119] on icon at bounding box center [88, 120] width 6 height 6
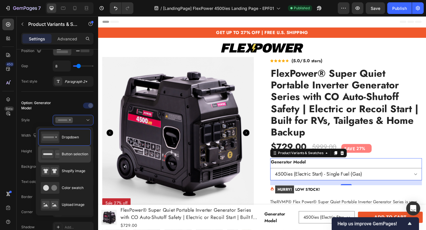
click at [84, 160] on div "Button selection" at bounding box center [64, 154] width 47 height 12
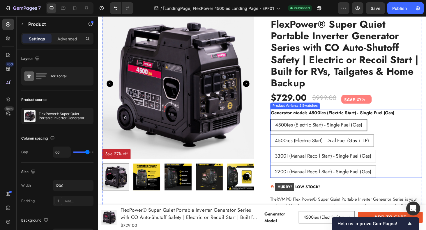
scroll to position [48, 0]
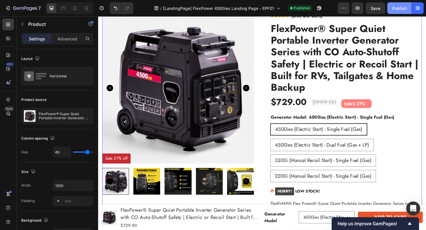
click at [398, 6] on div "Publish" at bounding box center [399, 8] width 15 height 6
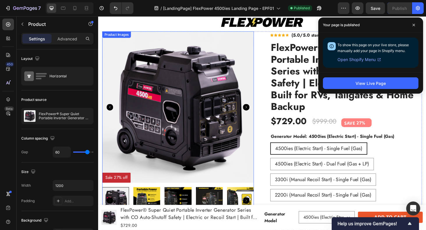
scroll to position [0, 0]
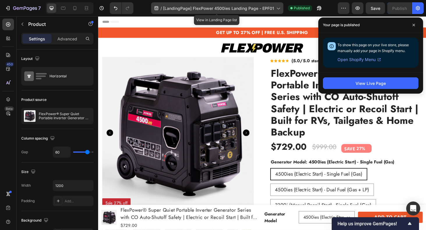
click at [276, 7] on icon at bounding box center [278, 8] width 6 height 6
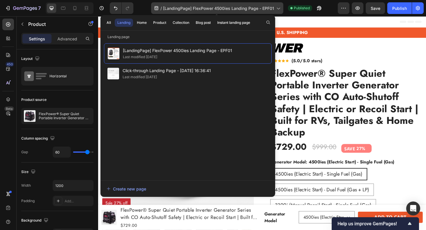
click at [276, 7] on icon at bounding box center [278, 8] width 6 height 6
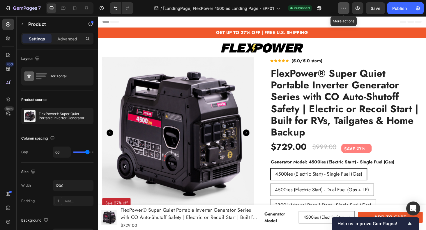
click at [346, 9] on icon "button" at bounding box center [344, 8] width 6 height 6
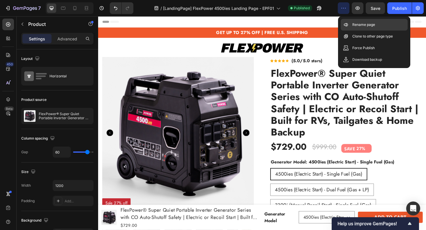
click at [361, 26] on p "Rename page" at bounding box center [363, 25] width 23 height 6
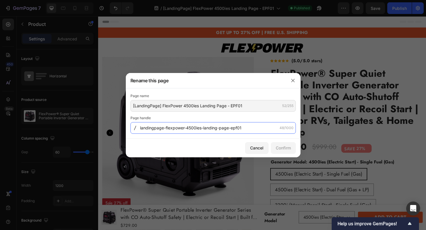
click at [202, 129] on input "landingpage-flexpower-4500ies-landing-page-epf01" at bounding box center [212, 128] width 165 height 12
paste input "flexpower-4500ies-landing-page"
type input "flexpower-4500ies-landing-page"
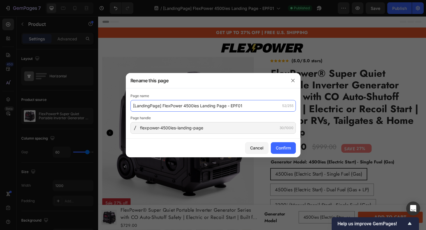
drag, startPoint x: 170, startPoint y: 106, endPoint x: 89, endPoint y: 103, distance: 81.0
click at [89, 102] on div "Rename this page Page name [LandingPage] FlexPower 4500ies Landing Page - EPF01…" at bounding box center [213, 115] width 426 height 230
drag, startPoint x: 170, startPoint y: 107, endPoint x: 119, endPoint y: 104, distance: 50.7
click at [119, 104] on div "Rename this page Page name [LandingPage] FlexPower 4500ies Landing Page - EPF01…" at bounding box center [213, 115] width 426 height 230
drag, startPoint x: 172, startPoint y: 105, endPoint x: 233, endPoint y: 105, distance: 60.8
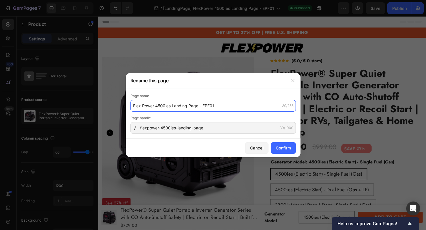
click at [233, 105] on input "Flex Power 4500ies Landing Page - EPF01" at bounding box center [212, 106] width 165 height 12
type input "Flex Power 4500ies Portable Inverter Generator"
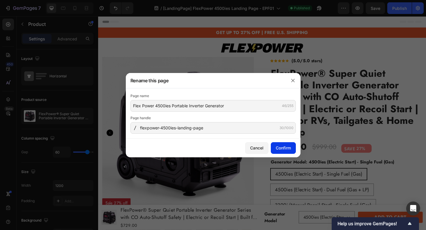
click at [290, 150] on div "Confirm" at bounding box center [283, 148] width 15 height 6
